Goal: Task Accomplishment & Management: Complete application form

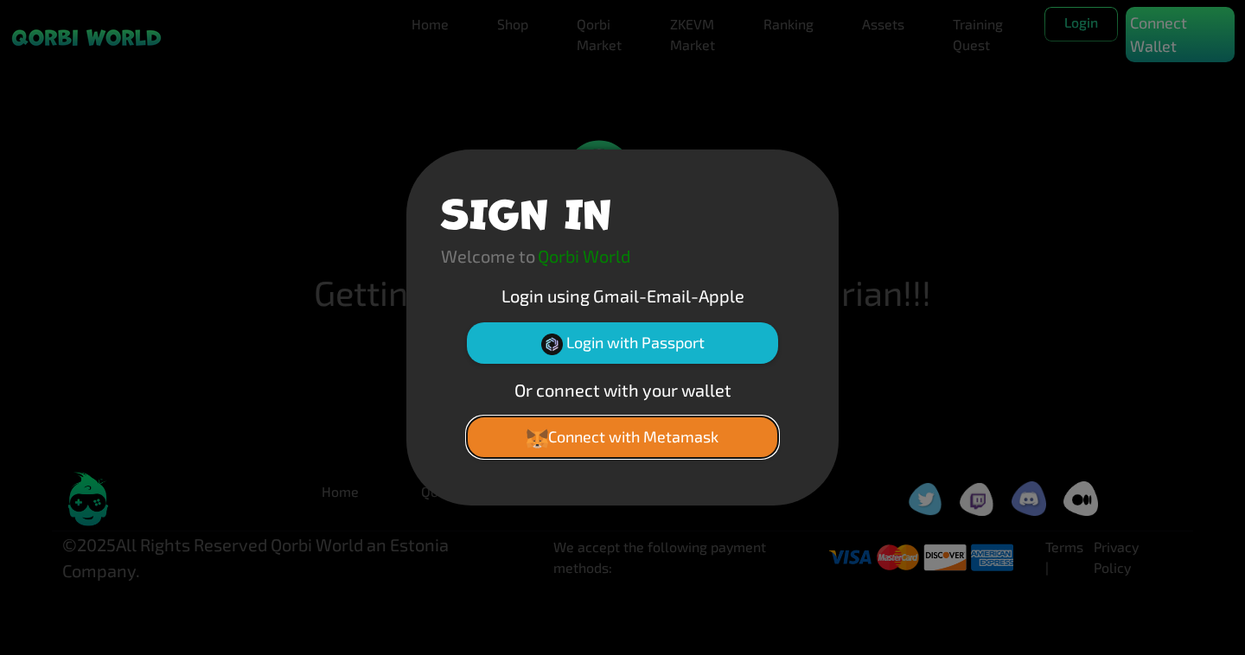
click at [681, 439] on button "Connect with Metamask" at bounding box center [622, 438] width 311 height 42
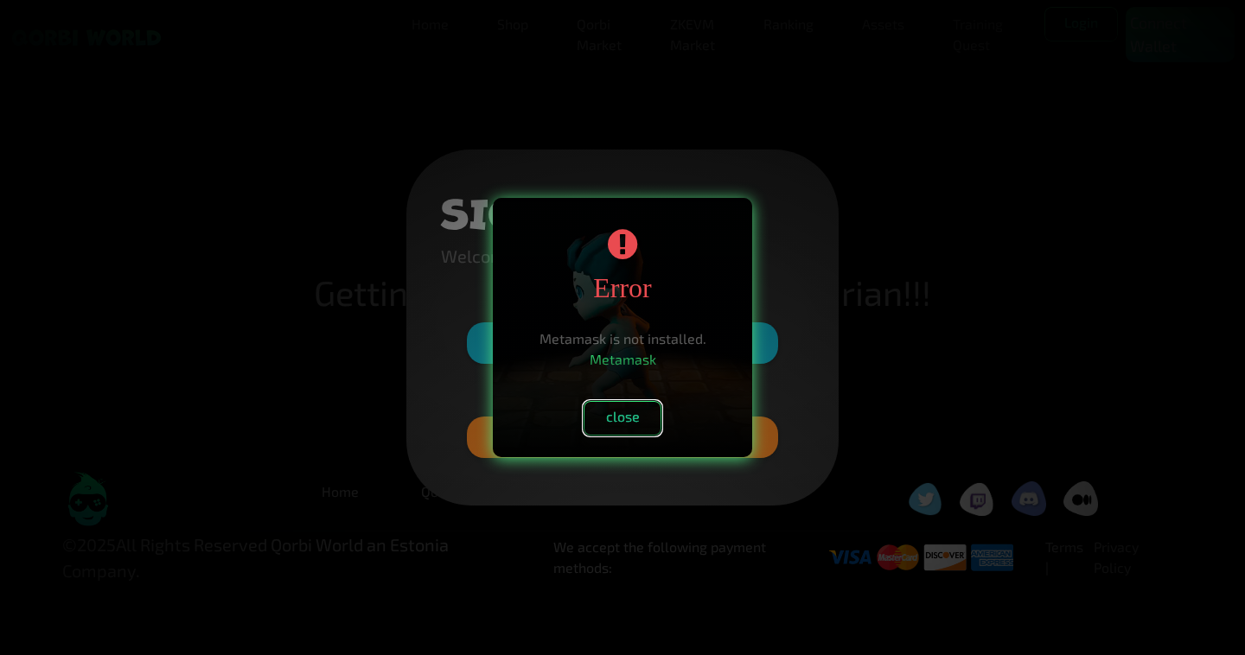
click at [645, 424] on button "close" at bounding box center [623, 418] width 78 height 35
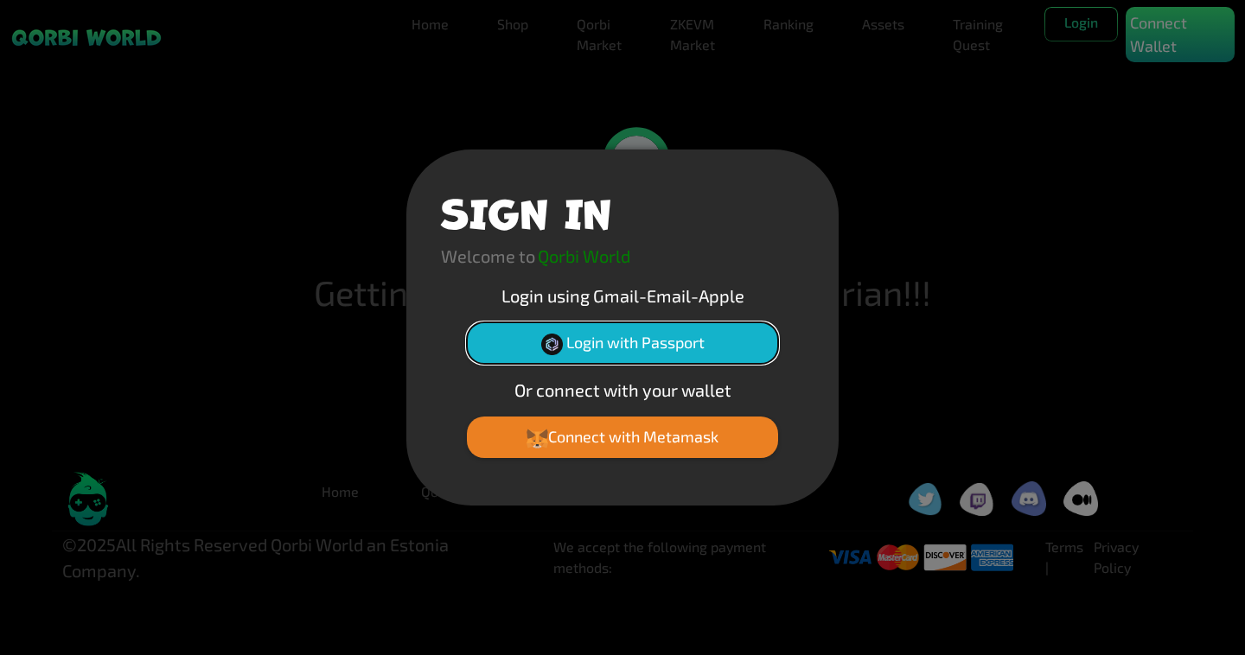
click at [648, 349] on button "Login with Passport" at bounding box center [622, 344] width 311 height 42
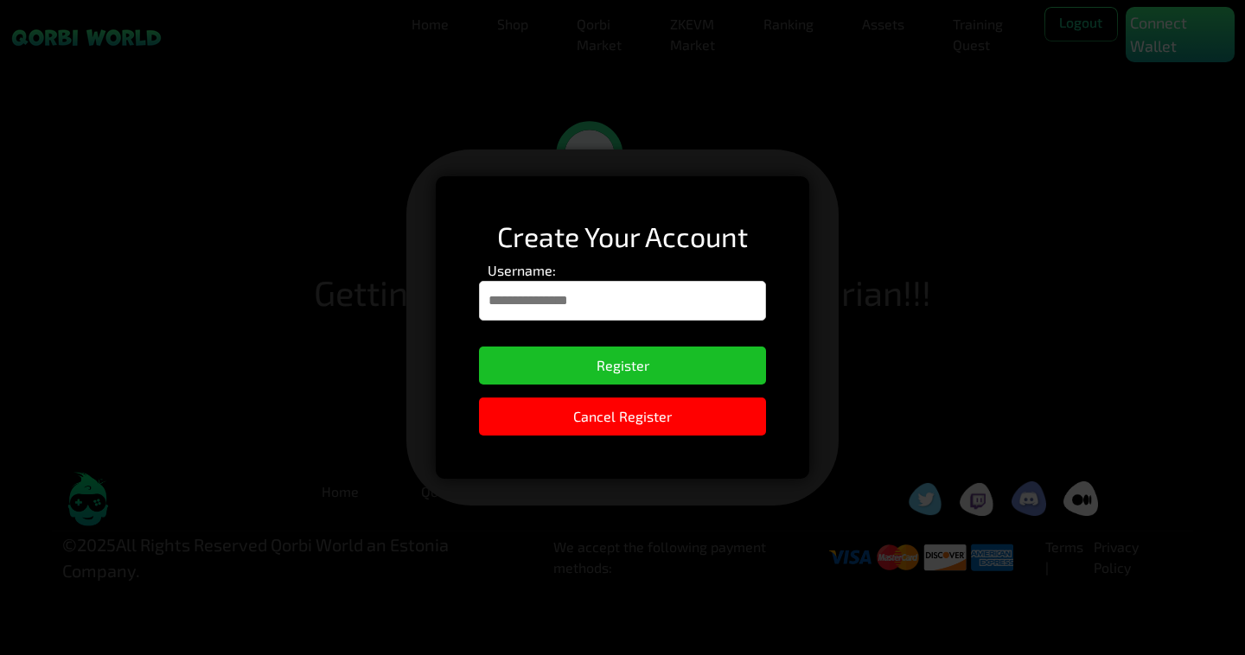
click at [589, 304] on input "Username:" at bounding box center [622, 301] width 287 height 40
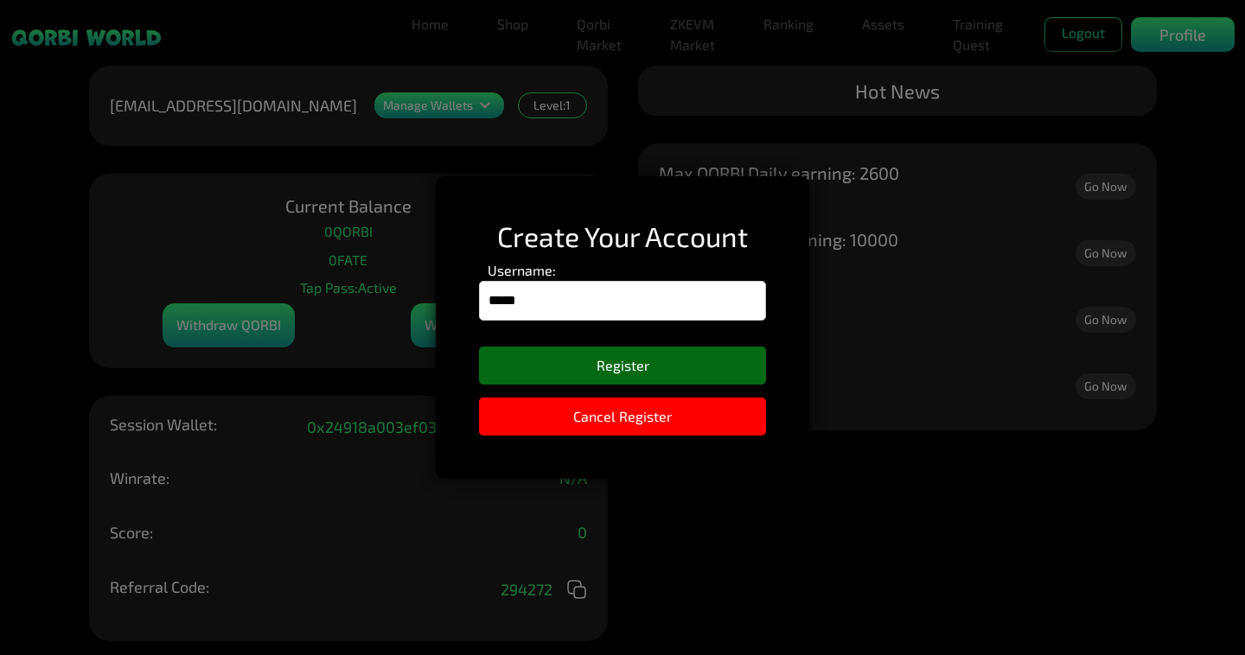
type input "*****"
click at [599, 372] on button "Register" at bounding box center [622, 366] width 287 height 38
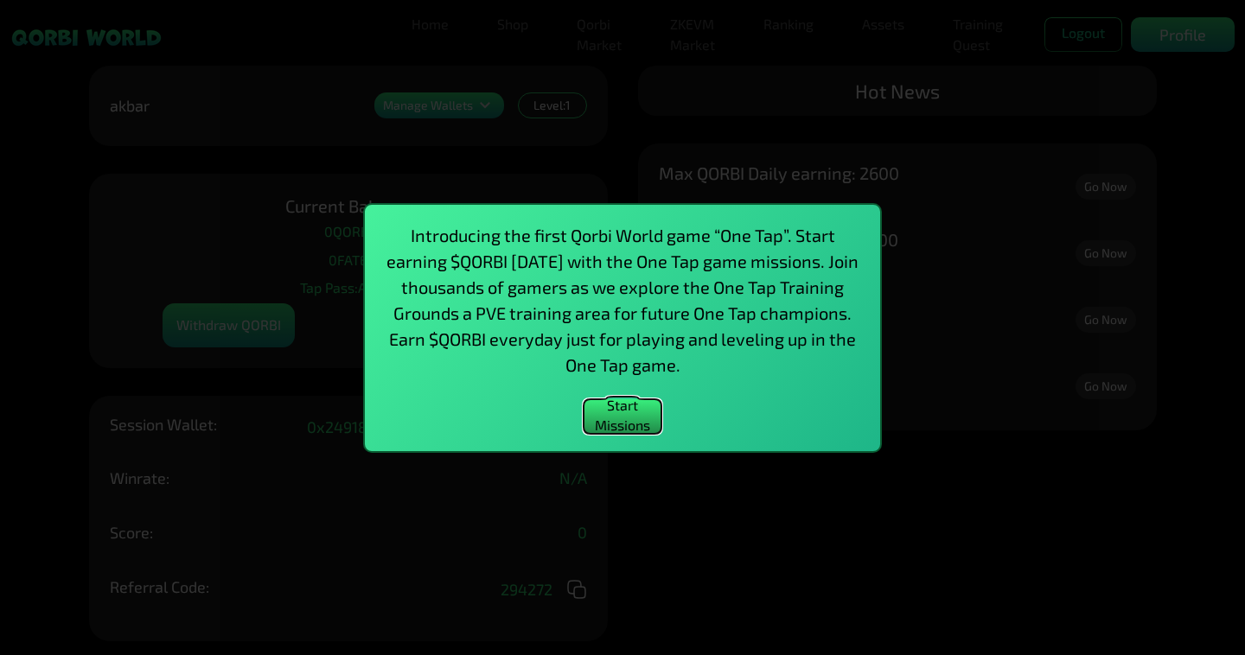
click at [635, 417] on button "Start Missions" at bounding box center [623, 417] width 78 height 35
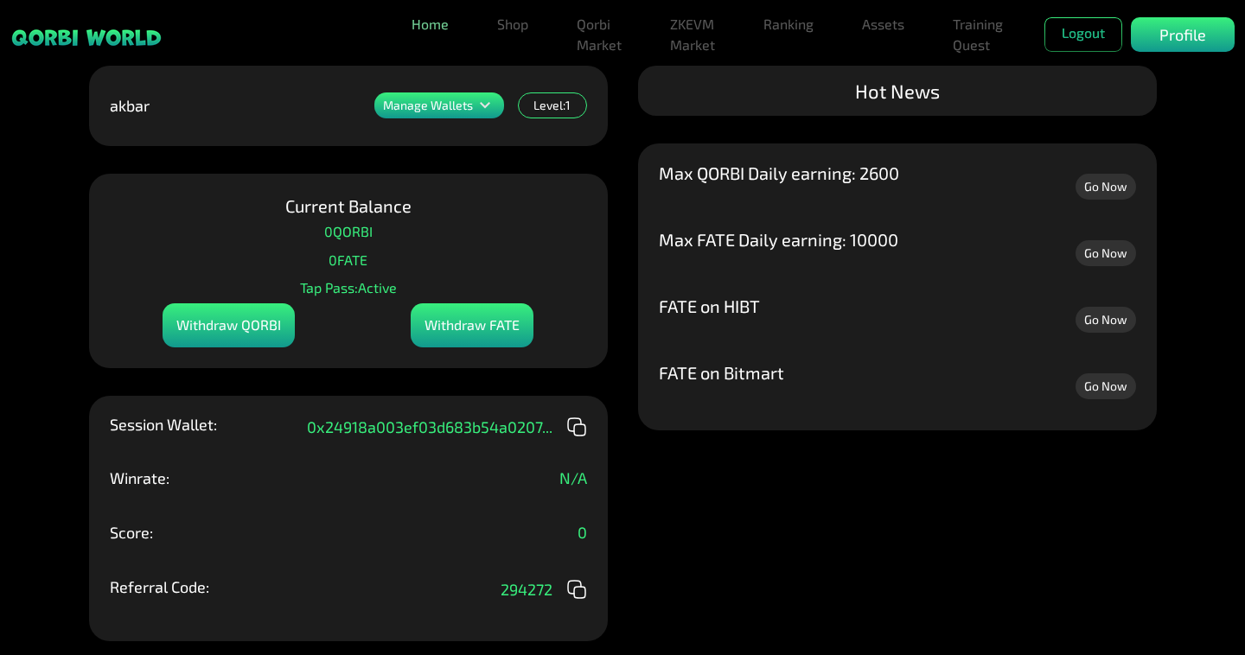
click at [412, 16] on link "Home" at bounding box center [430, 24] width 51 height 35
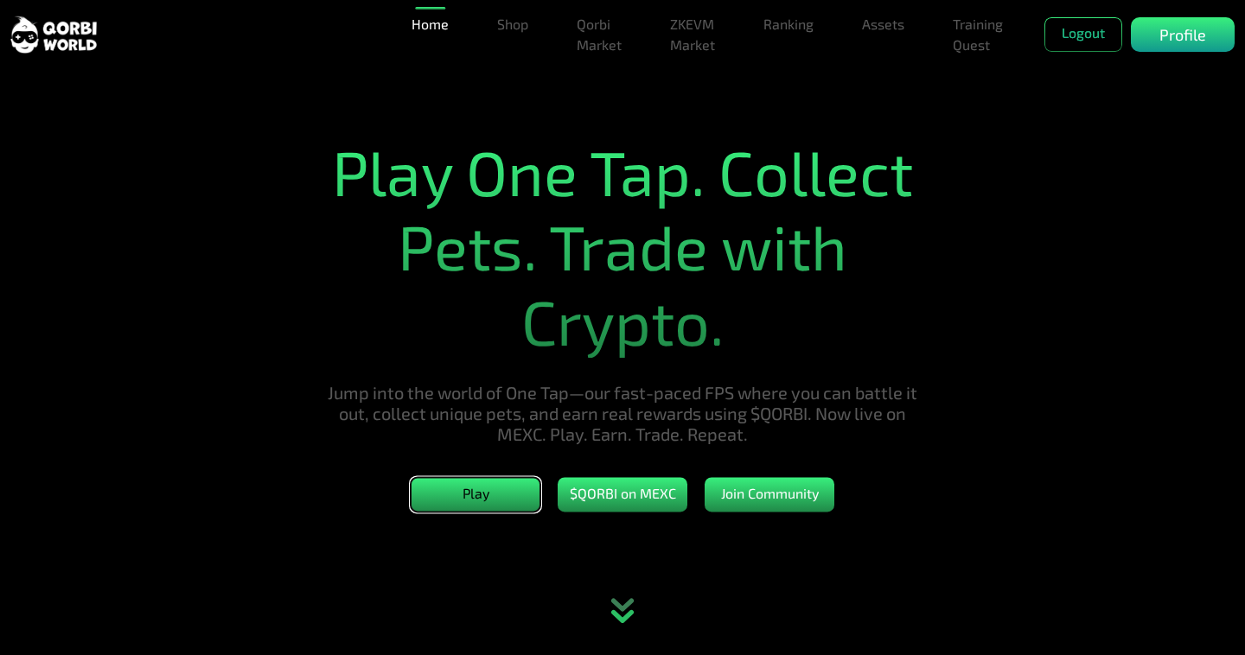
click at [496, 508] on button "Play" at bounding box center [476, 495] width 130 height 35
click at [481, 505] on button "Play" at bounding box center [476, 495] width 130 height 35
